Goal: Information Seeking & Learning: Learn about a topic

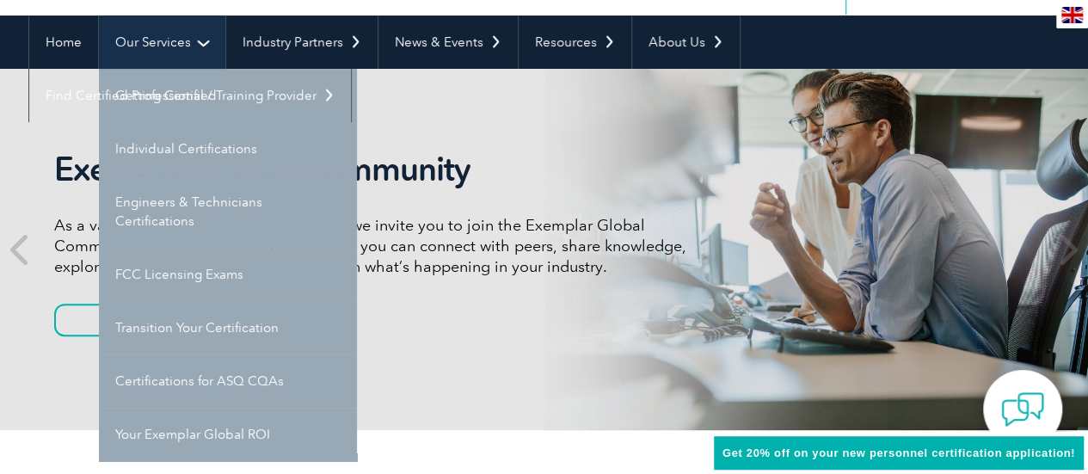
scroll to position [172, 0]
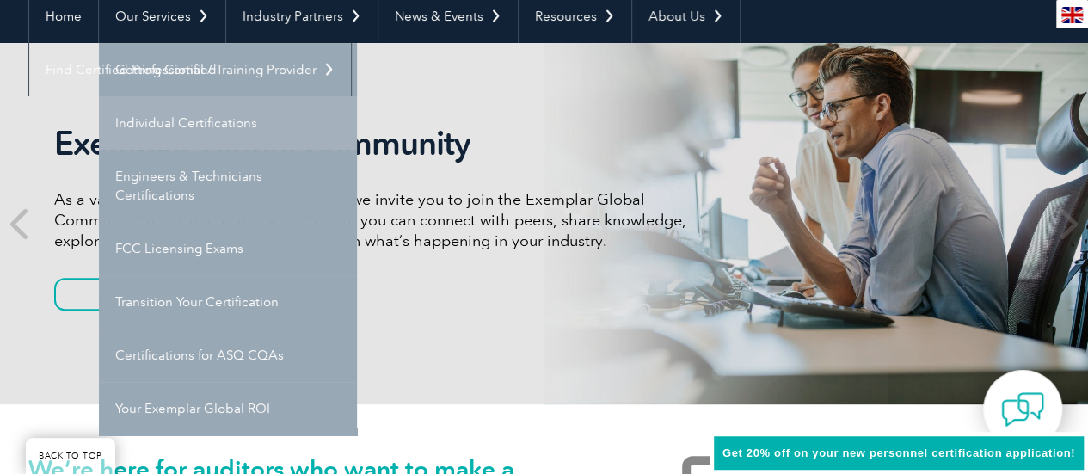
click at [205, 116] on link "Individual Certifications" at bounding box center [228, 122] width 258 height 53
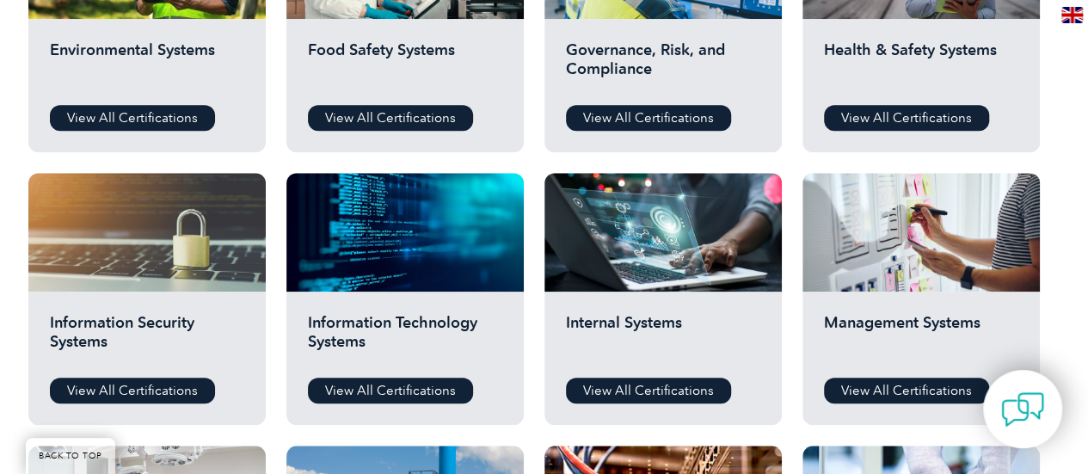
scroll to position [774, 0]
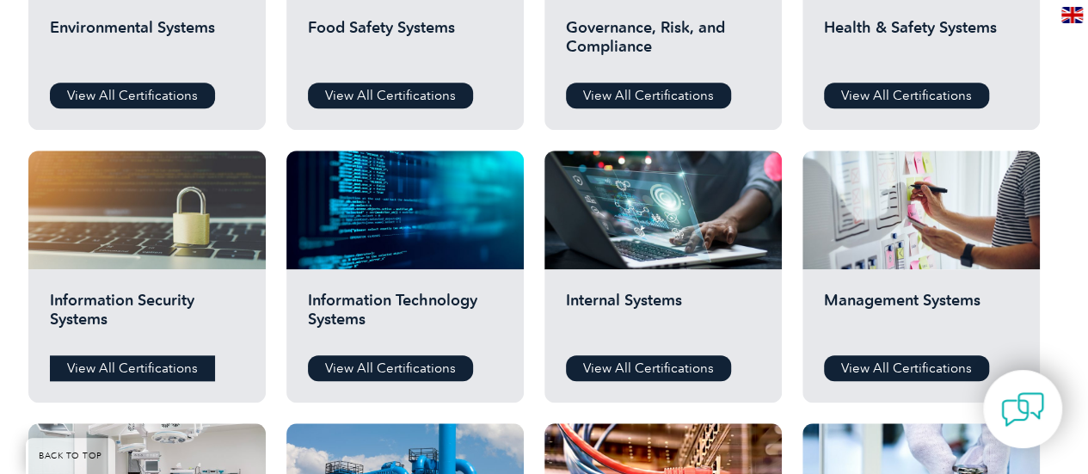
click at [108, 372] on link "View All Certifications" at bounding box center [132, 368] width 165 height 26
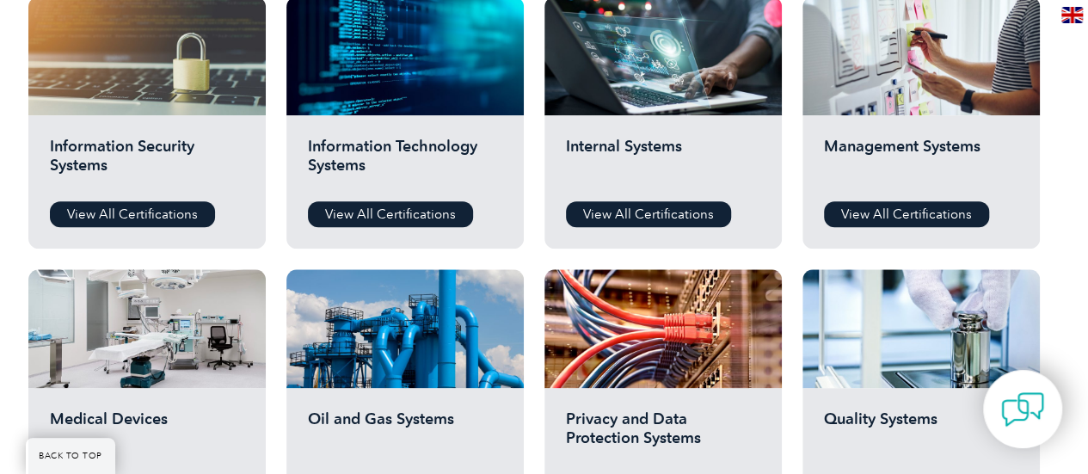
scroll to position [860, 0]
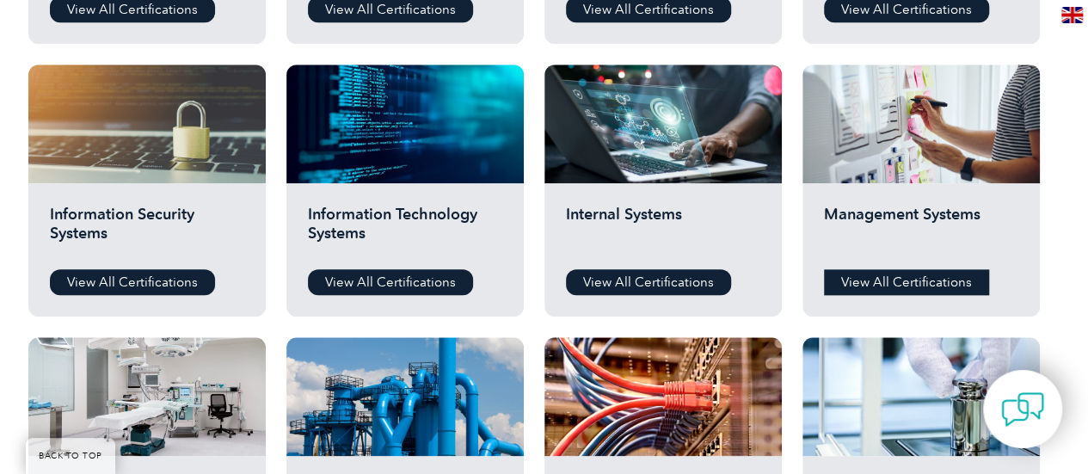
click at [874, 279] on link "View All Certifications" at bounding box center [906, 282] width 165 height 26
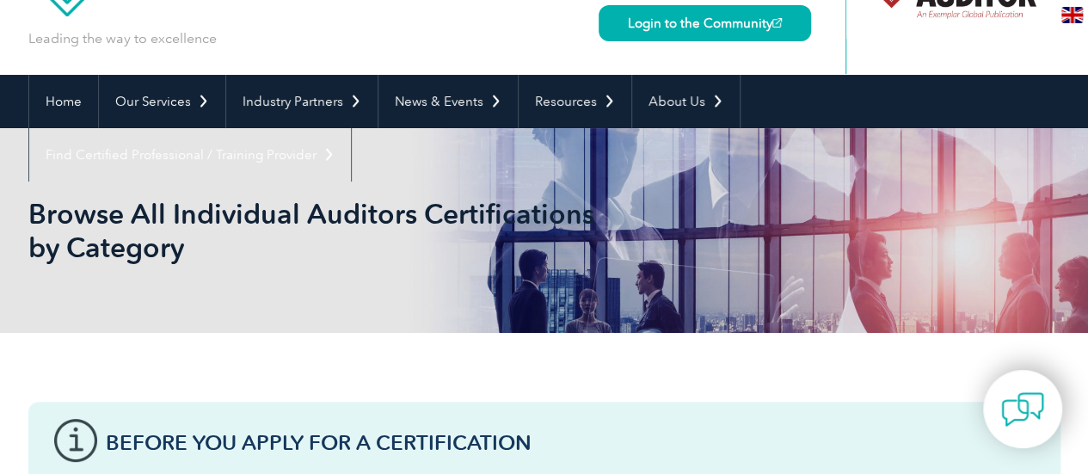
scroll to position [0, 0]
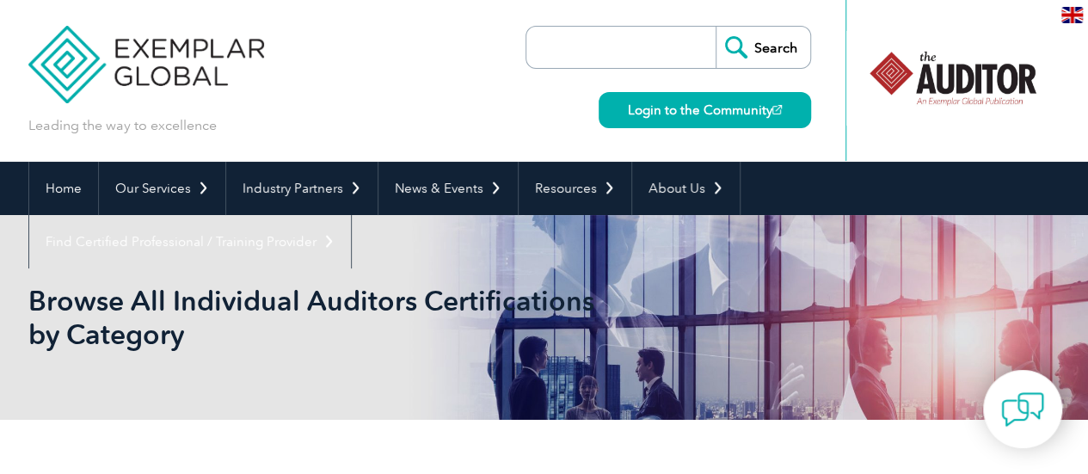
click at [577, 44] on input "search" at bounding box center [625, 47] width 181 height 41
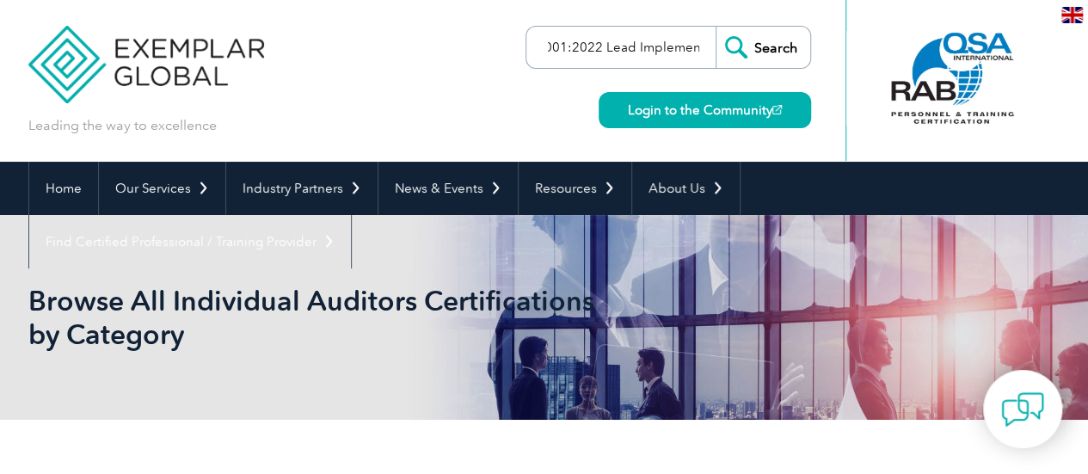
scroll to position [0, 15]
click at [559, 42] on input "27001:2022 Lead Implemen" at bounding box center [625, 47] width 181 height 41
click at [699, 50] on input "27001:2022 Lead Implemen" at bounding box center [625, 47] width 181 height 41
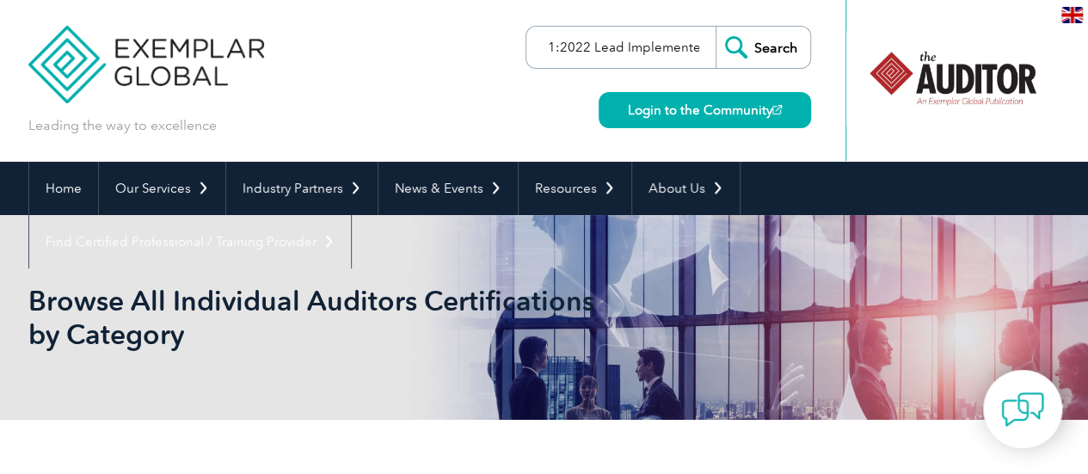
click at [698, 64] on input "27001:2022 Lead Implementer" at bounding box center [625, 47] width 181 height 41
click at [552, 46] on input "27001:2022 Lead Implementer" at bounding box center [625, 47] width 181 height 41
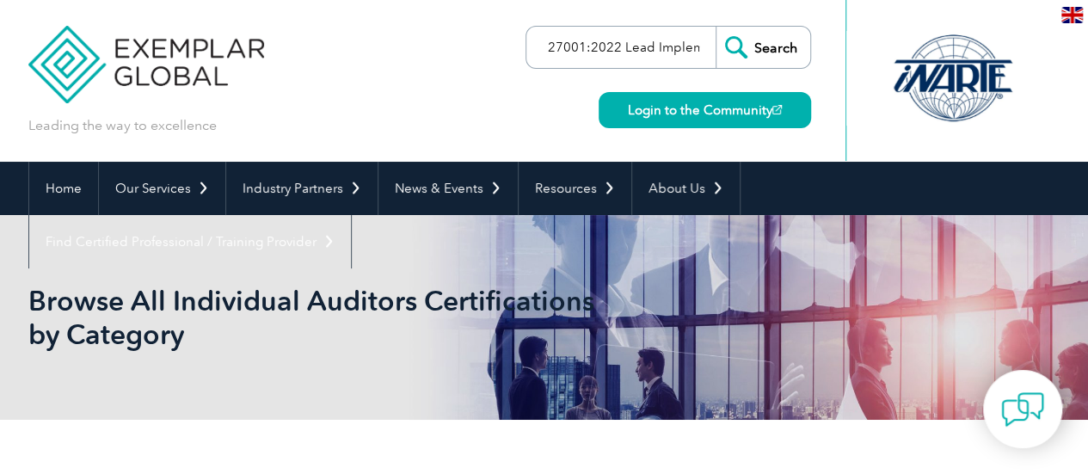
click at [547, 46] on input "27001:2022 Lead Implementer" at bounding box center [625, 47] width 181 height 41
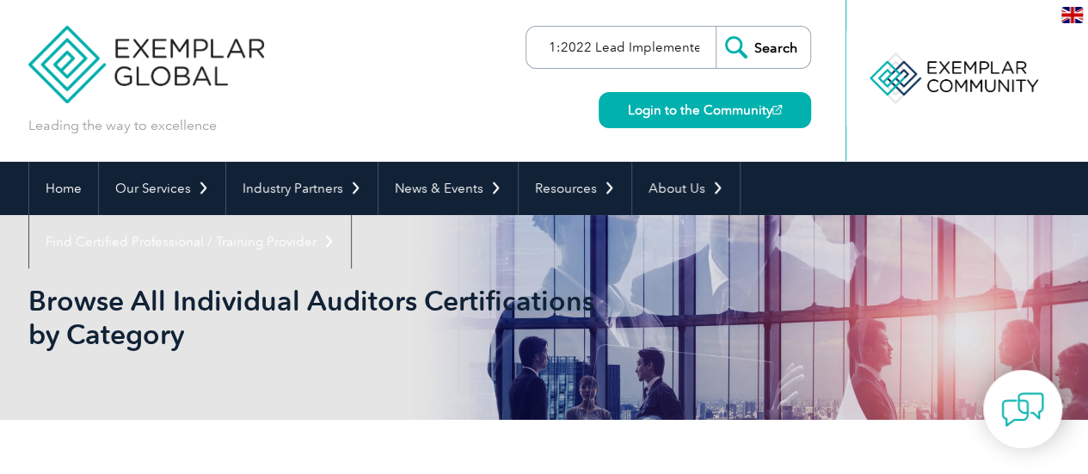
click at [623, 46] on input "ISO 27001:2022 Lead Implementer" at bounding box center [625, 47] width 181 height 41
type input "ISO 27001:2022 Lead Implementer"
click at [757, 42] on input "Search" at bounding box center [762, 47] width 95 height 41
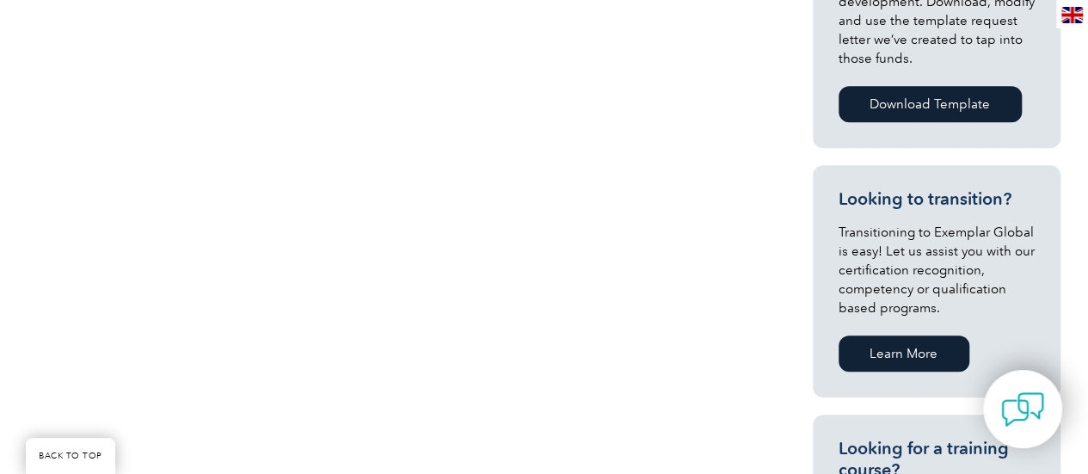
scroll to position [344, 0]
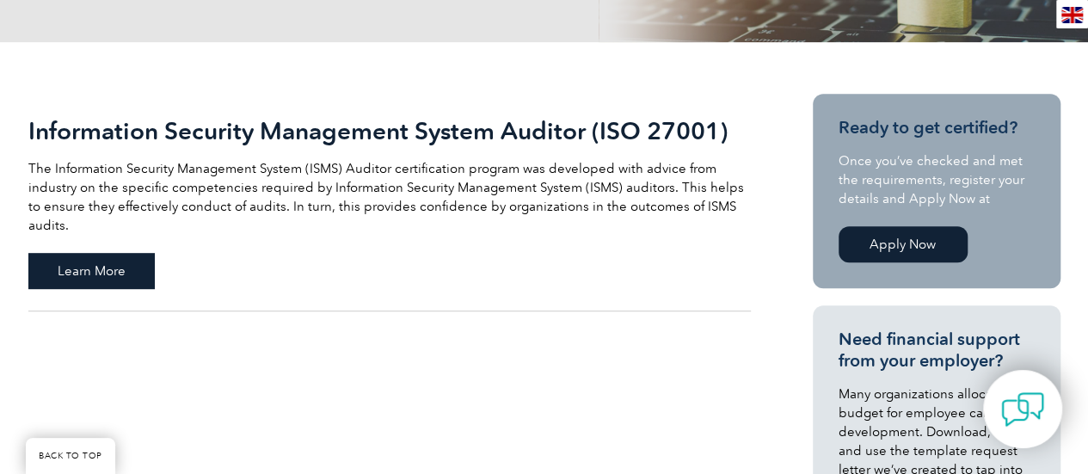
click at [71, 256] on span "Learn More" at bounding box center [91, 271] width 126 height 36
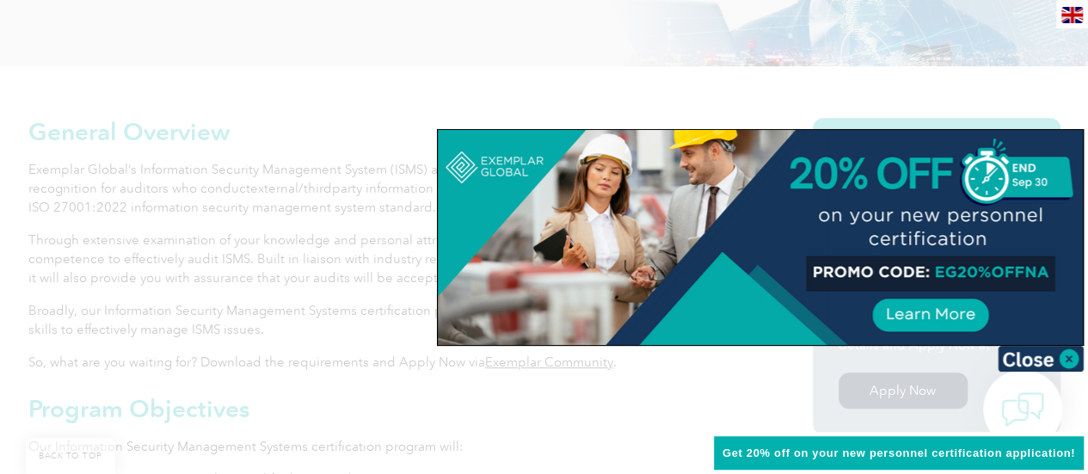
scroll to position [430, 0]
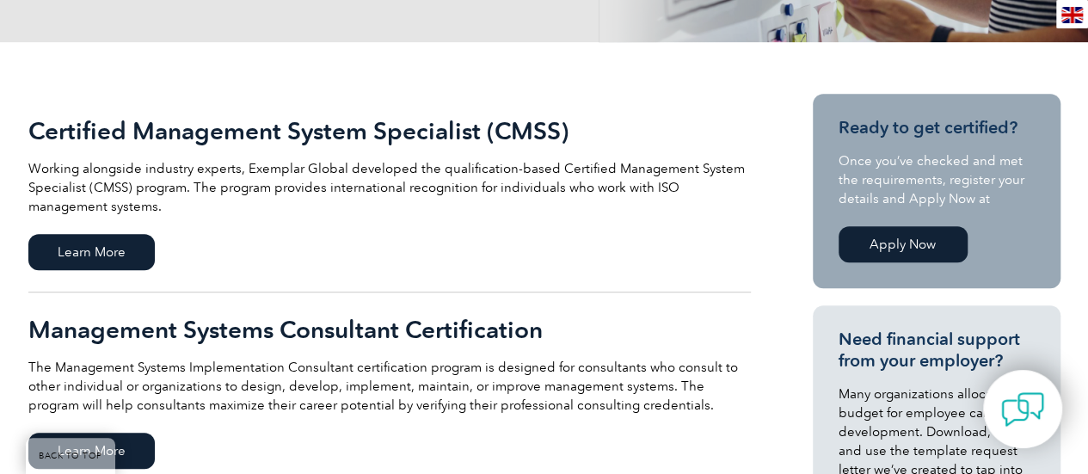
scroll to position [258, 0]
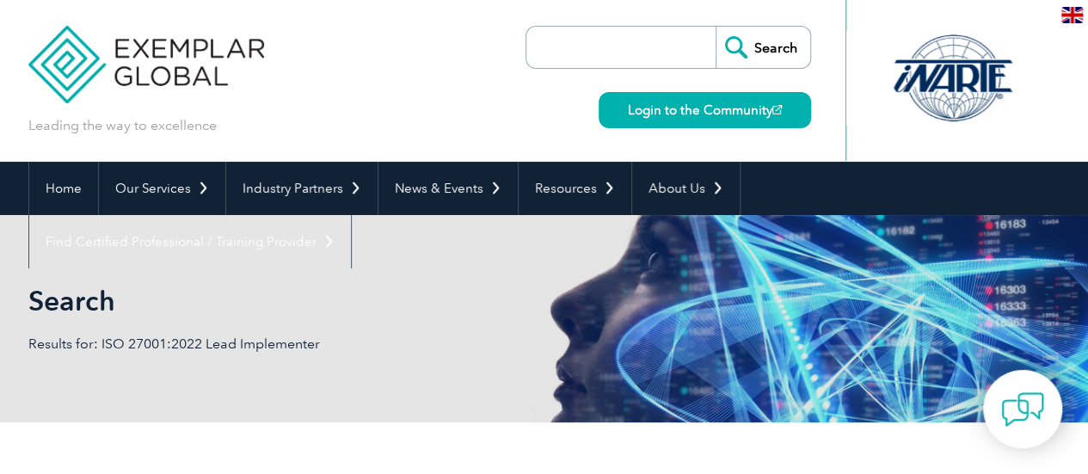
click at [659, 52] on input "search" at bounding box center [625, 47] width 181 height 41
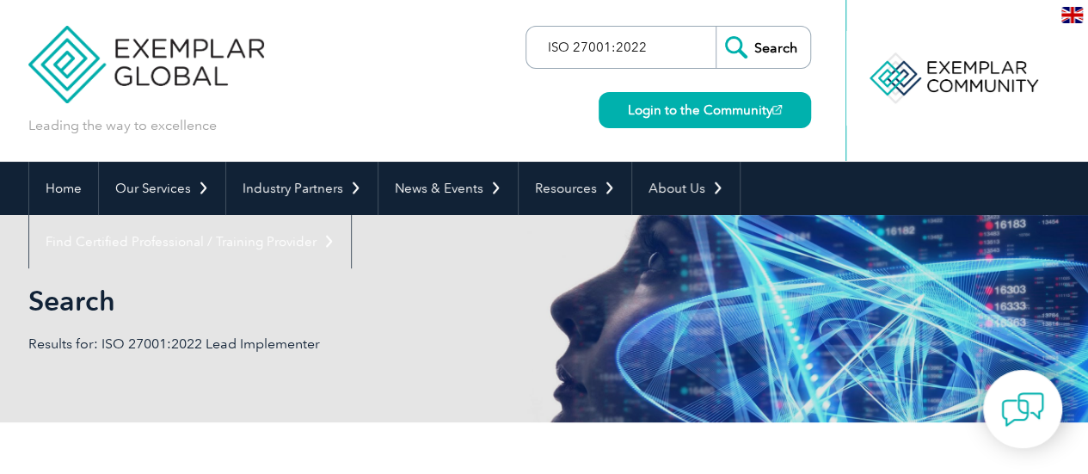
type input "ISO 27001:2022"
click at [715, 27] on input "Search" at bounding box center [762, 47] width 95 height 41
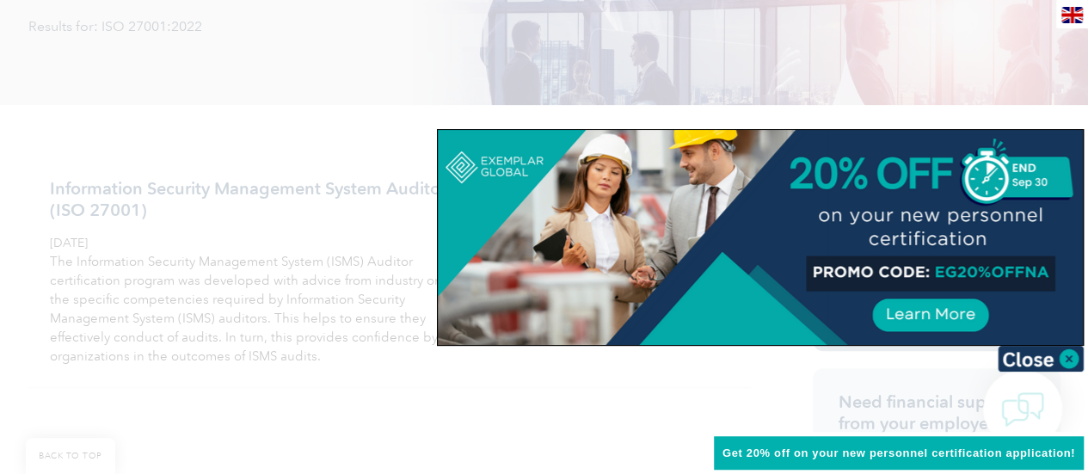
scroll to position [344, 0]
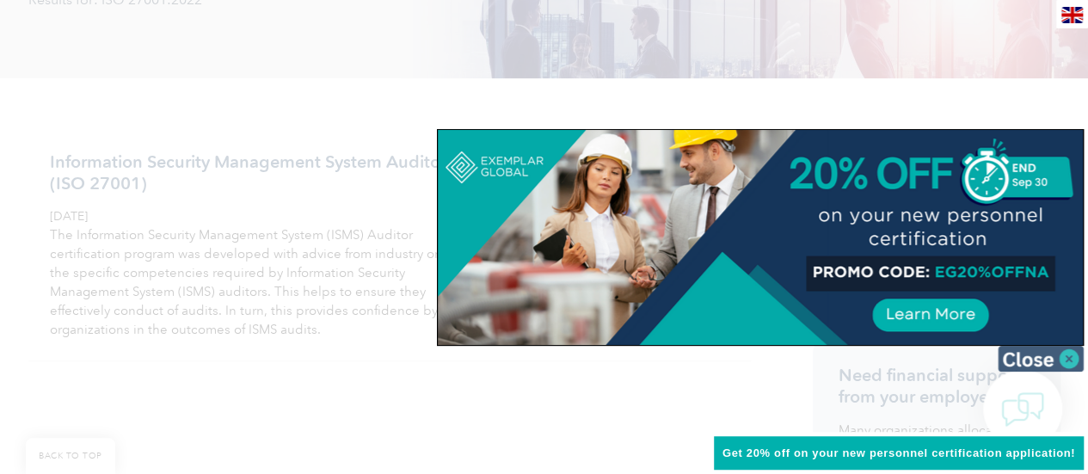
click at [1057, 353] on img at bounding box center [1040, 359] width 86 height 26
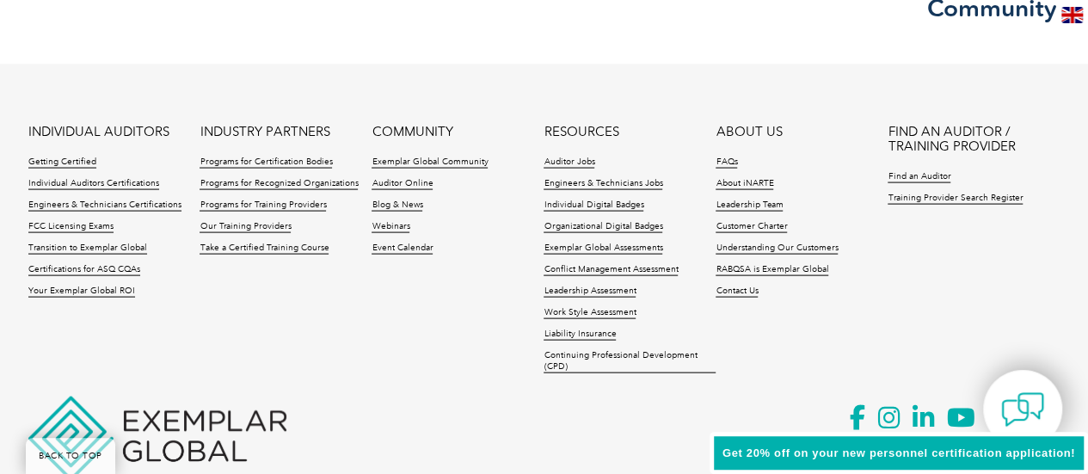
scroll to position [1720, 0]
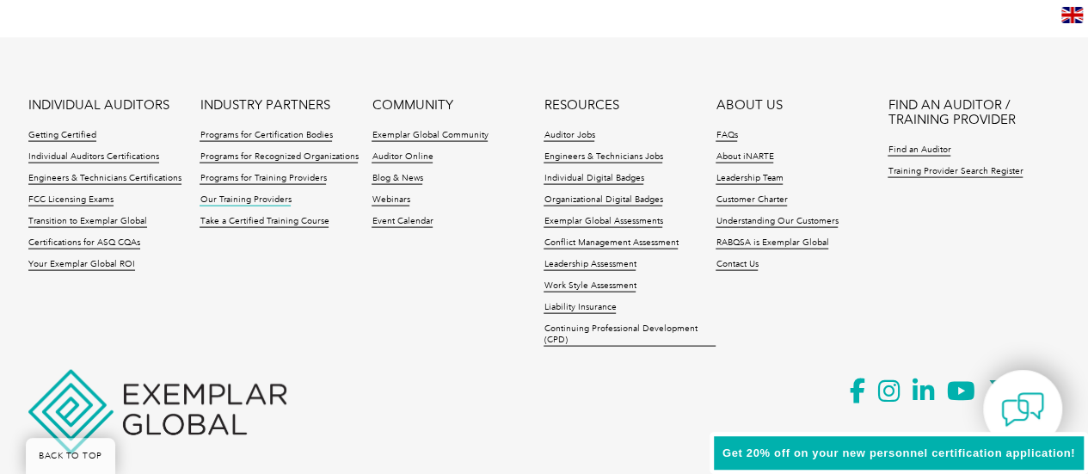
click at [242, 194] on link "Our Training Providers" at bounding box center [244, 200] width 91 height 12
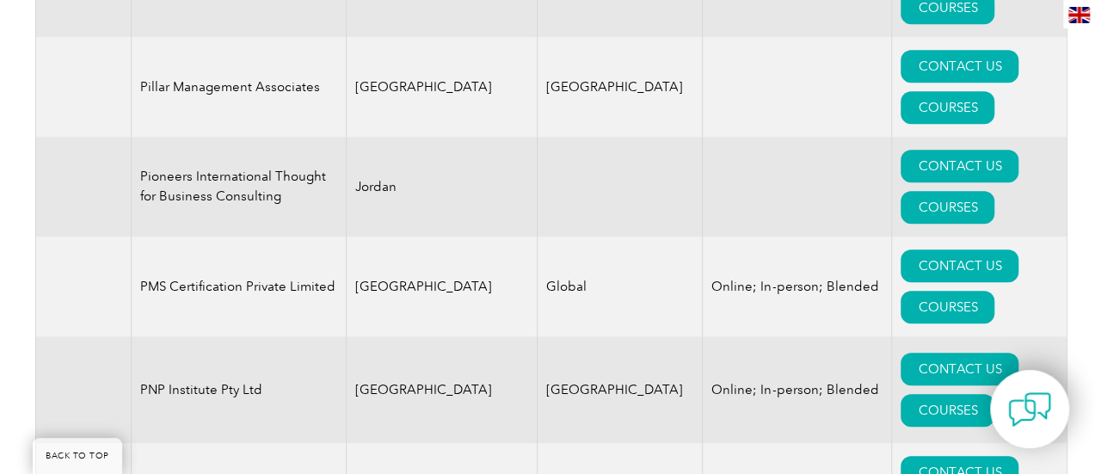
scroll to position [20383, 0]
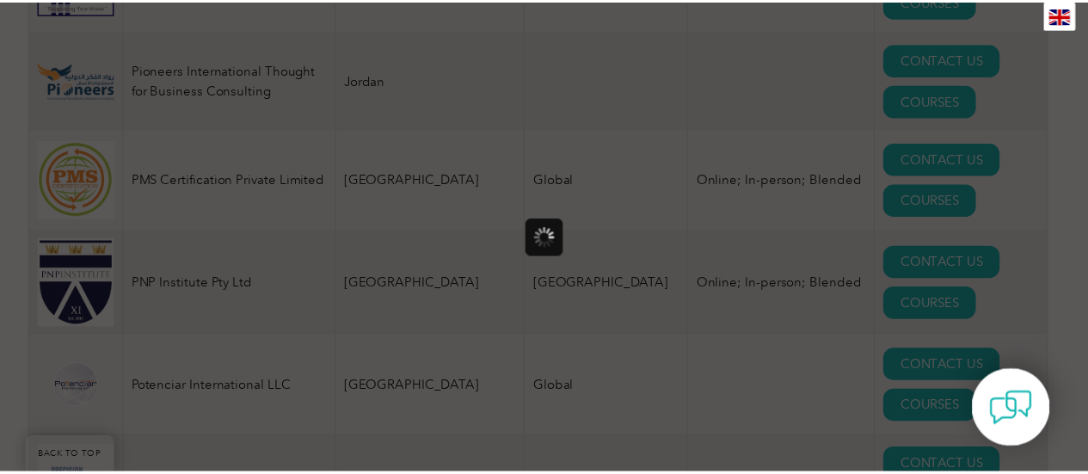
scroll to position [0, 0]
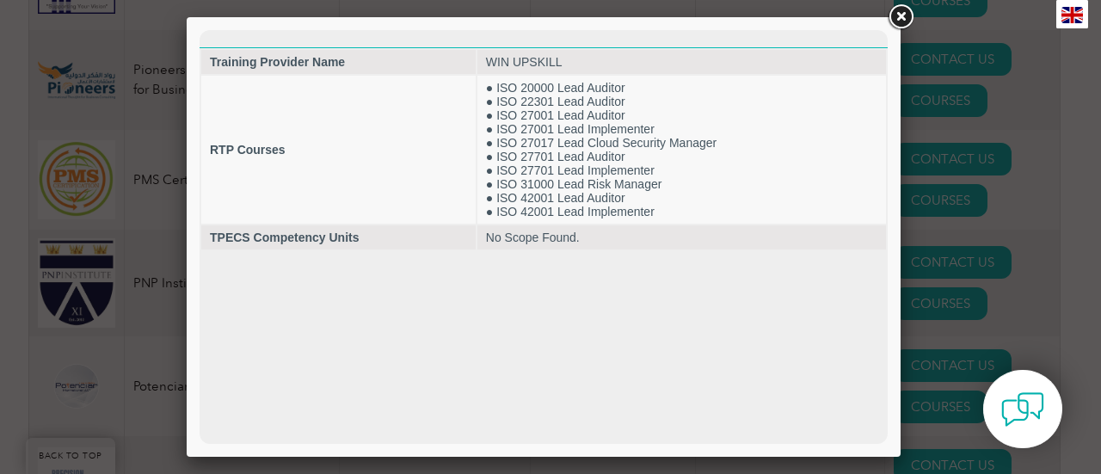
click at [901, 15] on link at bounding box center [900, 17] width 31 height 31
